Goal: Information Seeking & Learning: Find specific fact

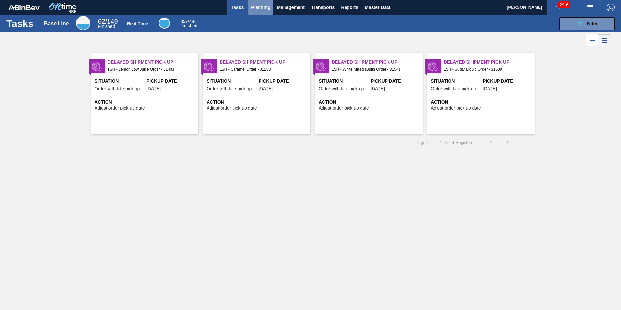
click at [258, 8] on span "Planning" at bounding box center [260, 8] width 19 height 8
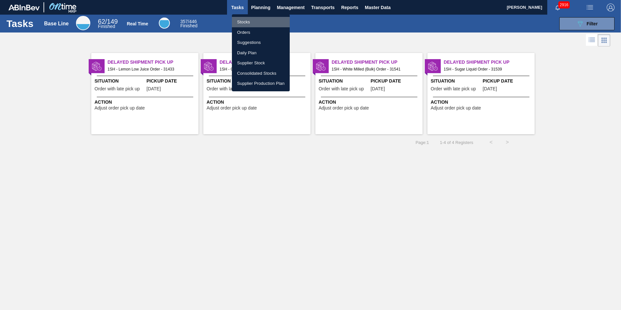
click at [244, 23] on li "Stocks" at bounding box center [261, 22] width 58 height 10
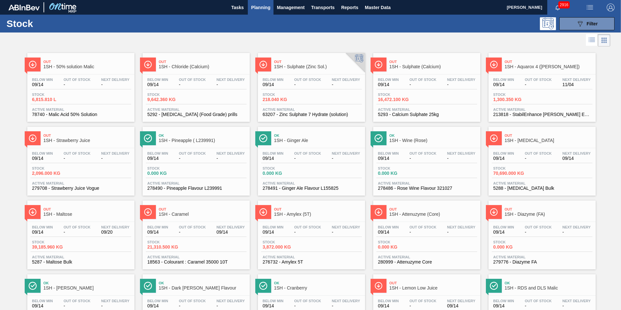
click at [525, 140] on span "1SH - [MEDICAL_DATA]" at bounding box center [549, 140] width 88 height 5
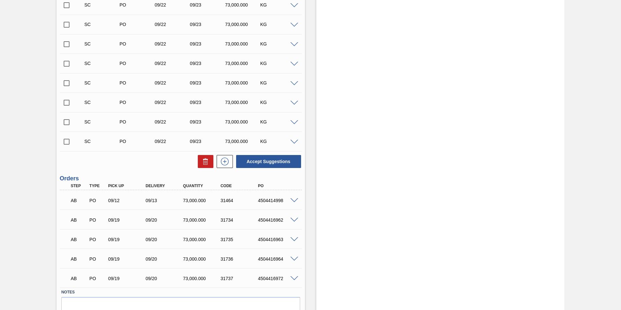
scroll to position [379, 0]
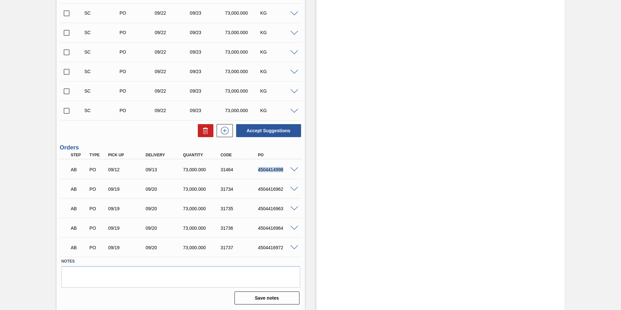
drag, startPoint x: 253, startPoint y: 170, endPoint x: 289, endPoint y: 170, distance: 36.7
click at [289, 170] on div "AB PO 09/12 09/13 73,000.000 31464 4504414998" at bounding box center [181, 169] width 242 height 16
copy div "4504414998"
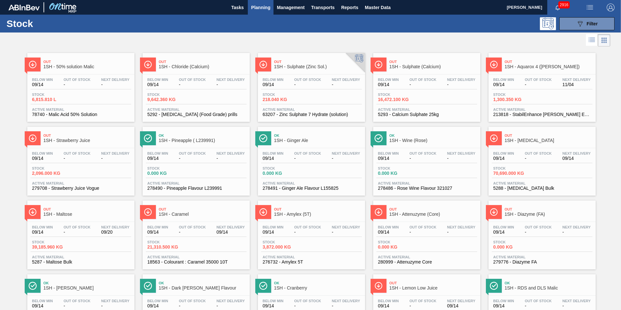
click at [60, 214] on span "1SH - Maltose" at bounding box center [88, 214] width 88 height 5
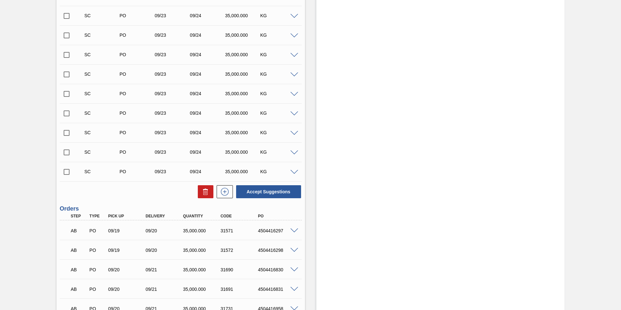
scroll to position [944, 0]
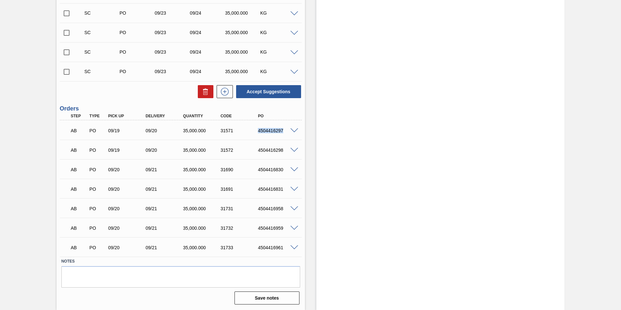
drag, startPoint x: 257, startPoint y: 129, endPoint x: 284, endPoint y: 131, distance: 27.0
click at [284, 131] on div "4504416297" at bounding box center [277, 130] width 42 height 5
copy div "4504416297"
drag, startPoint x: 255, startPoint y: 152, endPoint x: 284, endPoint y: 152, distance: 28.9
click at [284, 152] on div "4504416298" at bounding box center [272, 149] width 37 height 5
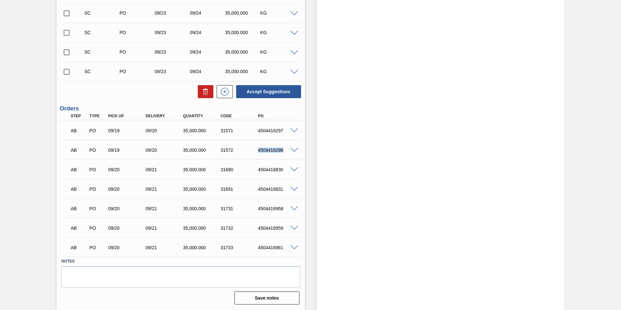
copy div "4504416298"
drag, startPoint x: 259, startPoint y: 170, endPoint x: 286, endPoint y: 171, distance: 27.3
click at [286, 171] on div "4504416830" at bounding box center [277, 169] width 42 height 5
drag, startPoint x: 286, startPoint y: 171, endPoint x: 283, endPoint y: 171, distance: 3.4
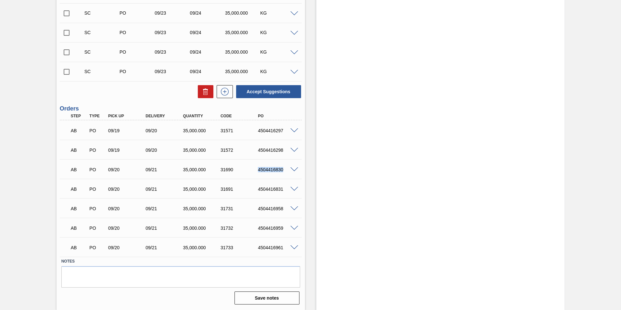
click at [283, 171] on div "4504416830" at bounding box center [277, 169] width 42 height 5
drag, startPoint x: 283, startPoint y: 171, endPoint x: 287, endPoint y: 153, distance: 18.3
click at [287, 153] on div "AB PO 09/19 09/20 35,000.000 31572 4504416298" at bounding box center [179, 149] width 225 height 13
copy div "4504416298"
drag, startPoint x: 256, startPoint y: 131, endPoint x: 287, endPoint y: 132, distance: 31.2
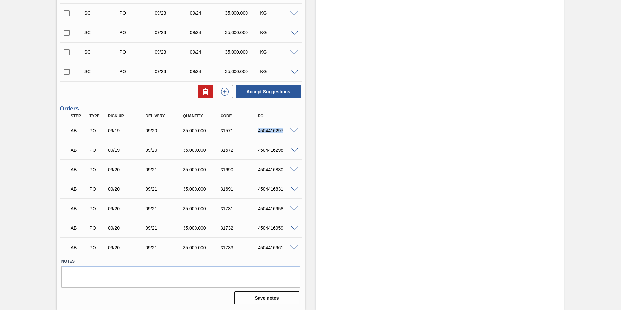
click at [287, 132] on div "4504416297" at bounding box center [277, 130] width 42 height 5
copy div "4504416297"
drag, startPoint x: 257, startPoint y: 171, endPoint x: 284, endPoint y: 173, distance: 27.7
click at [284, 173] on div "AB PO 09/20 09/21 35,000.000 31690 4504416830" at bounding box center [179, 168] width 225 height 13
copy div "4504416830"
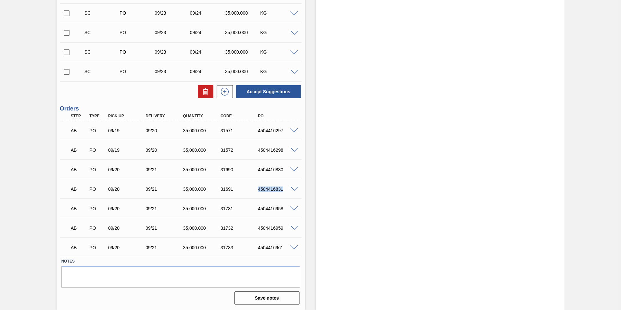
drag, startPoint x: 256, startPoint y: 190, endPoint x: 285, endPoint y: 194, distance: 29.4
click at [285, 194] on div "AB PO 09/20 09/21 35,000.000 31691 4504416831" at bounding box center [179, 188] width 225 height 13
copy div "4504416831"
drag, startPoint x: 257, startPoint y: 208, endPoint x: 284, endPoint y: 210, distance: 27.7
click at [284, 210] on div "4504416958" at bounding box center [277, 208] width 42 height 5
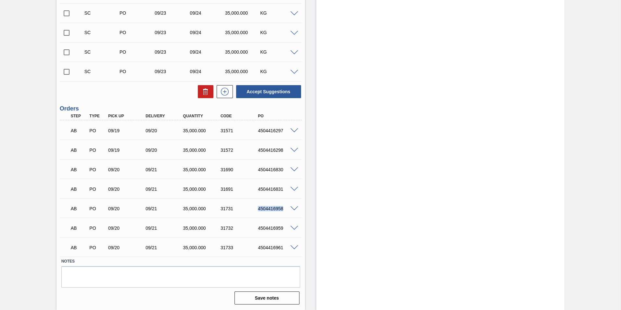
copy div "4504416958"
drag, startPoint x: 257, startPoint y: 171, endPoint x: 288, endPoint y: 172, distance: 31.5
click at [288, 172] on div "AB PO 09/20 09/21 35,000.000 31690 4504416830" at bounding box center [179, 168] width 225 height 13
drag, startPoint x: 255, startPoint y: 208, endPoint x: 287, endPoint y: 209, distance: 32.8
click at [287, 209] on div "4504416958" at bounding box center [272, 208] width 37 height 5
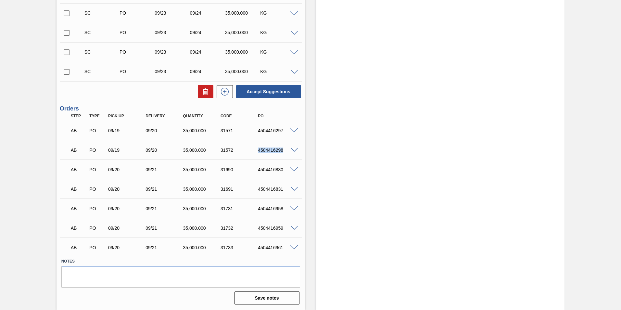
drag, startPoint x: 256, startPoint y: 151, endPoint x: 284, endPoint y: 152, distance: 27.9
click at [284, 152] on div "4504416298" at bounding box center [277, 149] width 42 height 5
